Goal: Transaction & Acquisition: Purchase product/service

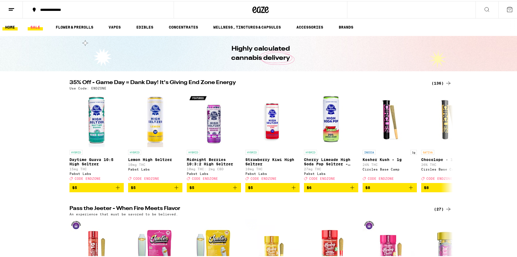
click at [34, 25] on link "SALE" at bounding box center [35, 26] width 15 height 7
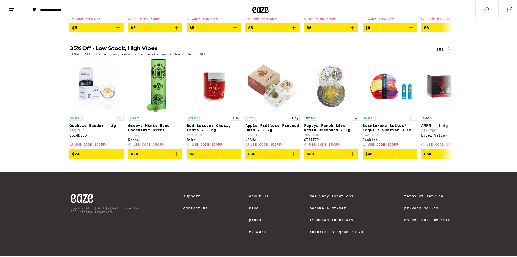
scroll to position [140, 0]
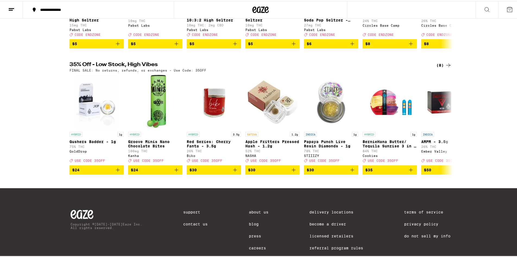
click at [440, 67] on div "(8)" at bounding box center [444, 64] width 15 height 7
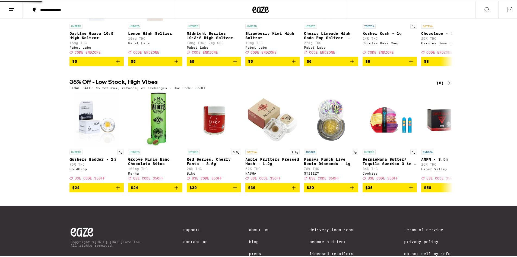
scroll to position [113, 0]
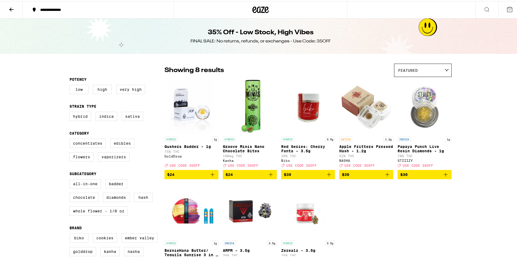
click at [11, 11] on icon at bounding box center [11, 8] width 7 height 7
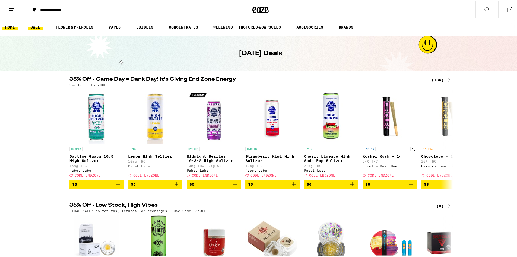
click at [13, 28] on link "HOME" at bounding box center [9, 26] width 15 height 7
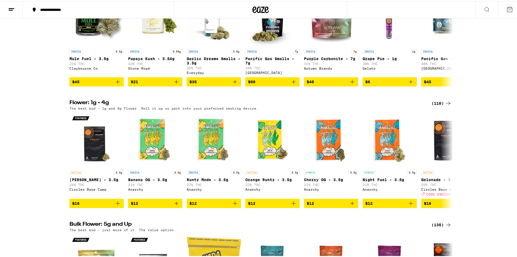
scroll to position [489, 0]
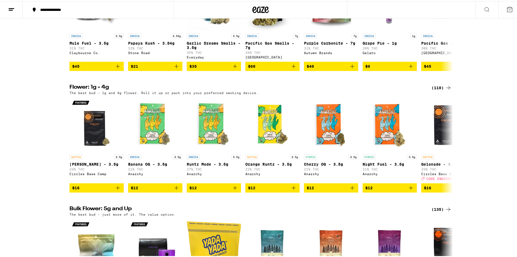
click at [438, 90] on div "(110)" at bounding box center [442, 86] width 20 height 7
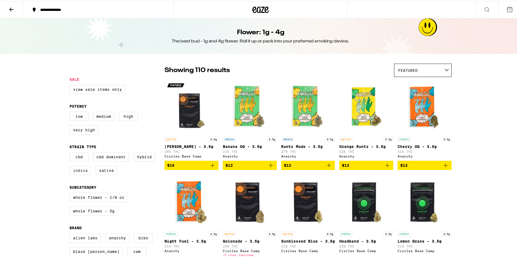
click at [80, 173] on label "Indica" at bounding box center [80, 169] width 22 height 9
click at [71, 152] on input "Indica" at bounding box center [71, 152] width 0 height 0
checkbox input "true"
